Goal: Task Accomplishment & Management: Use online tool/utility

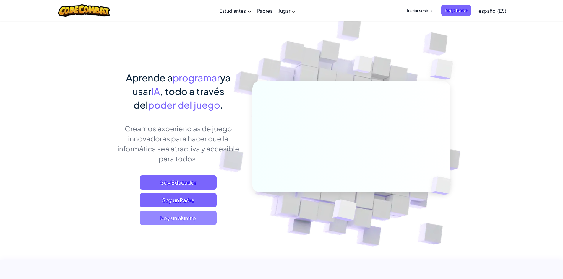
click at [197, 219] on span "Soy un alumno" at bounding box center [178, 218] width 77 height 14
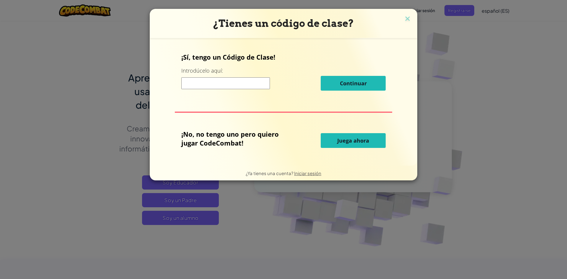
click at [339, 141] on font "Juega ahora" at bounding box center [353, 140] width 32 height 7
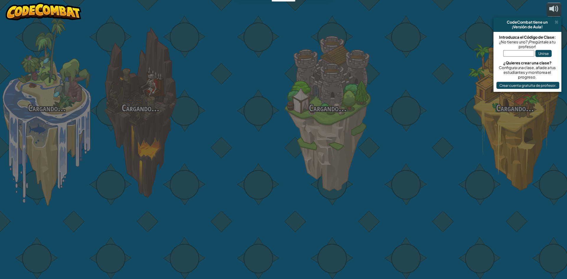
select select "es-ES"
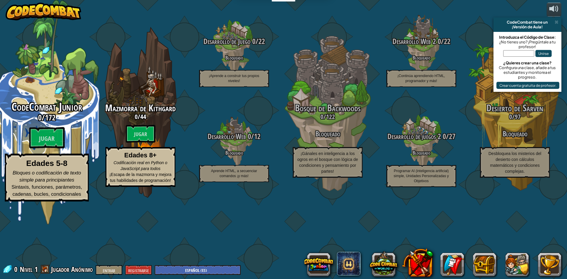
click at [54, 123] on font "172" at bounding box center [50, 117] width 11 height 11
select select "es-ES"
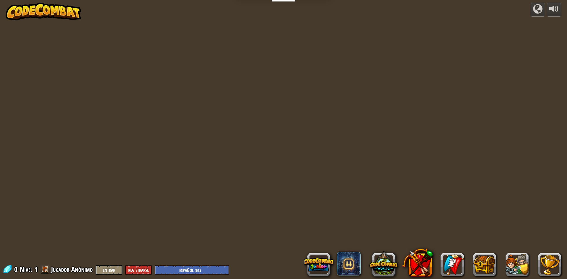
select select "es-ES"
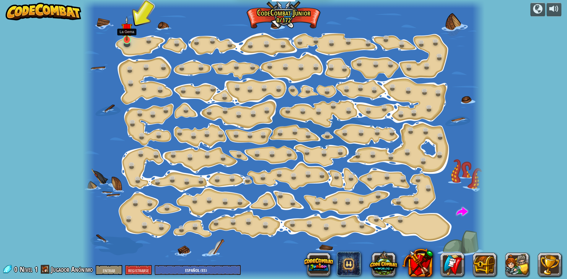
click at [126, 40] on img at bounding box center [126, 28] width 11 height 25
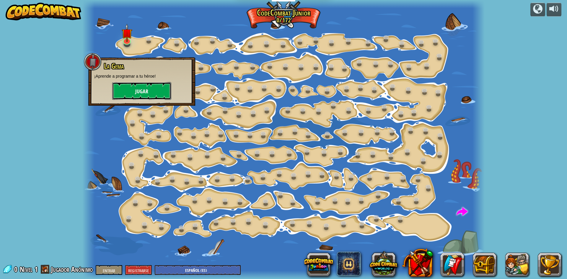
click at [146, 88] on font "Jugar" at bounding box center [141, 91] width 13 height 7
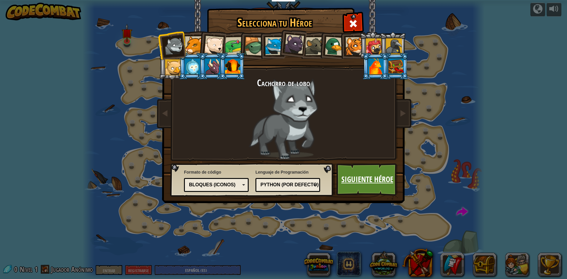
click at [380, 179] on font "Siguiente héroe" at bounding box center [367, 179] width 52 height 11
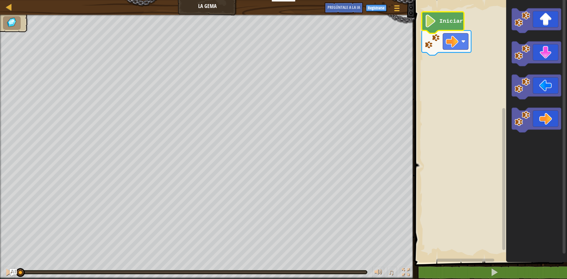
click at [450, 20] on text "Iniciar" at bounding box center [451, 21] width 24 height 6
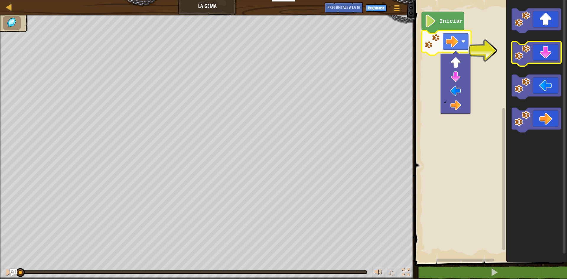
click at [550, 51] on icon "Espacio de trabajo de Blockly" at bounding box center [536, 54] width 49 height 25
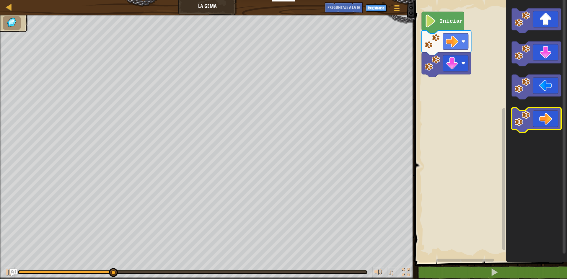
click at [553, 118] on icon "Espacio de trabajo de Blockly" at bounding box center [536, 120] width 49 height 25
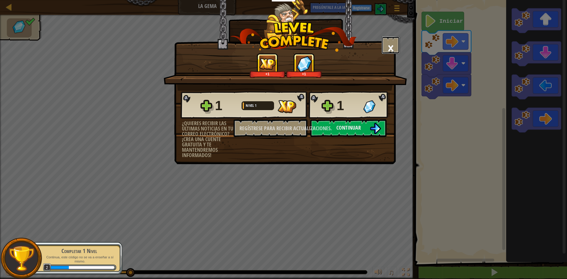
click at [394, 48] on font "×" at bounding box center [390, 48] width 6 height 20
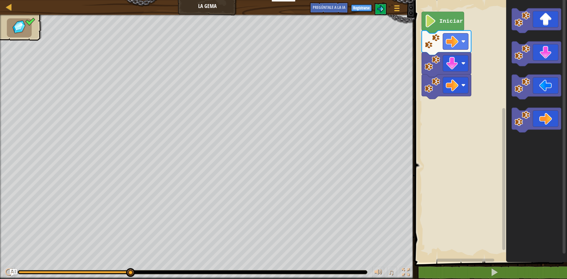
click at [457, 26] on icon "Espacio de trabajo de Blockly" at bounding box center [443, 23] width 42 height 22
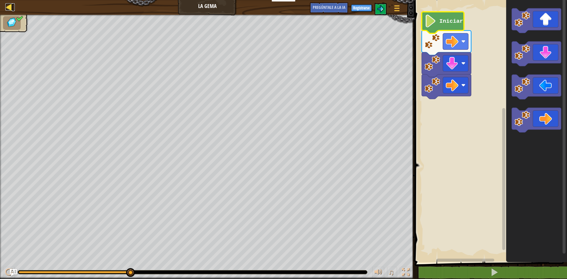
click at [10, 5] on div at bounding box center [8, 6] width 7 height 7
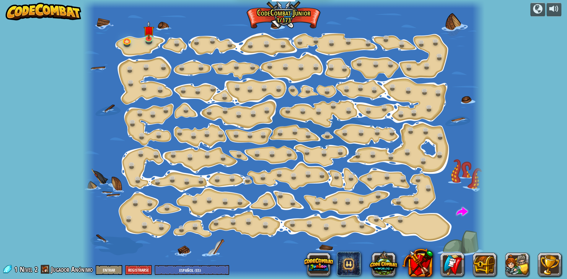
select select "es-ES"
click at [153, 40] on link at bounding box center [149, 37] width 12 height 12
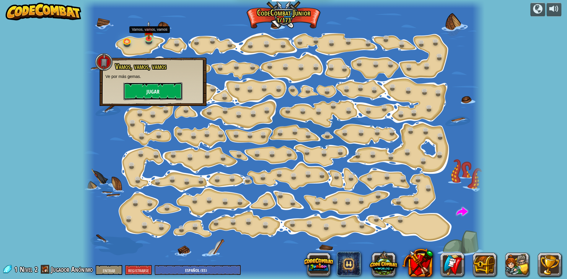
click at [160, 92] on button "Jugar" at bounding box center [152, 91] width 59 height 18
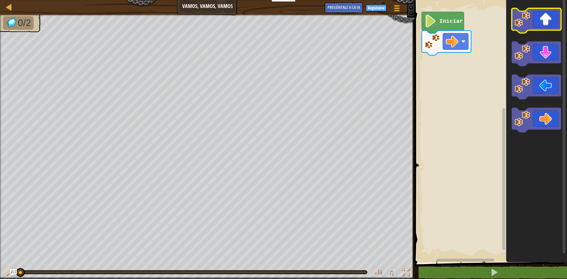
click at [547, 26] on icon "Espacio de trabajo de Blockly" at bounding box center [536, 20] width 49 height 25
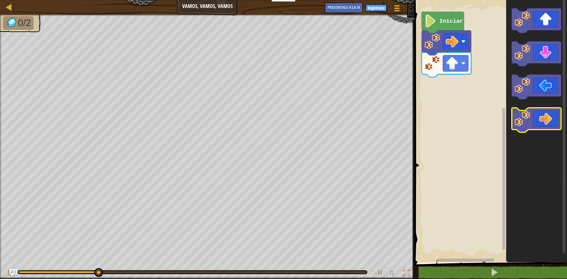
click at [552, 114] on icon "Espacio de trabajo de Blockly" at bounding box center [536, 120] width 49 height 25
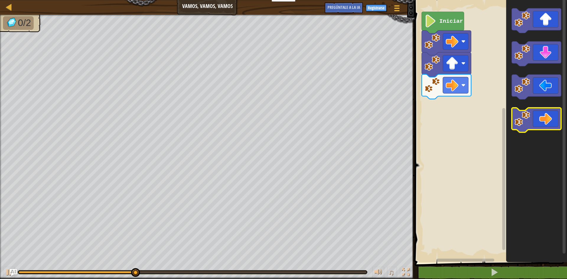
click at [552, 117] on icon "Espacio de trabajo de Blockly" at bounding box center [536, 120] width 49 height 25
